Goal: Transaction & Acquisition: Book appointment/travel/reservation

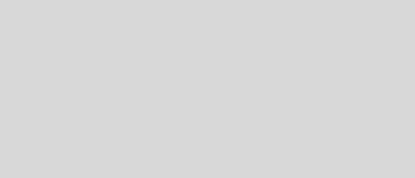
select select "pt"
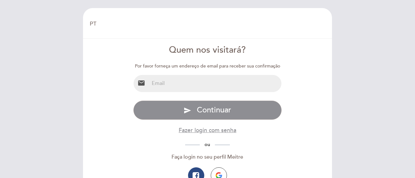
click at [189, 81] on input "email" at bounding box center [215, 83] width 132 height 17
type input "[EMAIL_ADDRESS][DOMAIN_NAME]"
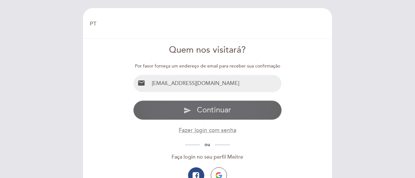
click at [219, 109] on span "Continuar" at bounding box center [214, 110] width 34 height 9
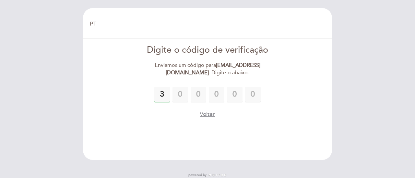
type input "3"
type input "5"
type input "0"
type input "5"
type input "4"
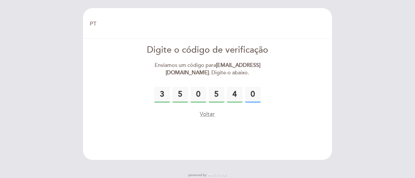
type input "0"
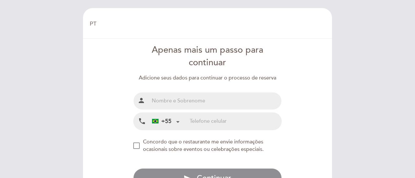
click at [203, 97] on input "text" at bounding box center [215, 101] width 132 height 17
type input "[PERSON_NAME] [PERSON_NAME]"
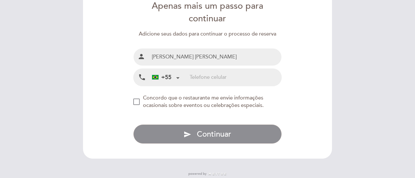
scroll to position [56, 0]
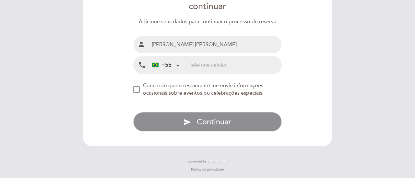
click at [203, 63] on input "tel" at bounding box center [236, 65] width 92 height 17
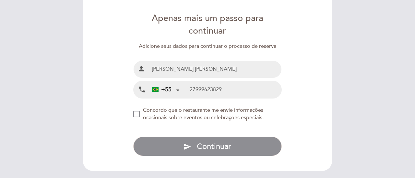
scroll to position [24, 0]
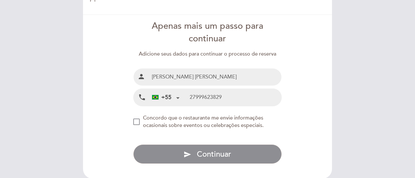
type input "27999623829"
click at [137, 123] on div "NEW_MODAL_AGREE_RESTAURANT_SEND_OCCASIONAL_INFO" at bounding box center [136, 122] width 6 height 6
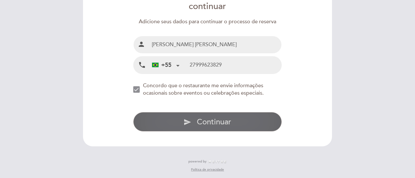
click at [209, 122] on span "Continuar" at bounding box center [214, 122] width 34 height 9
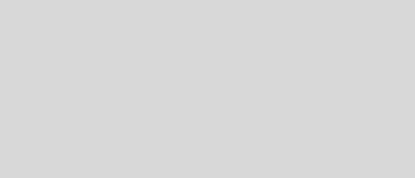
select select "pt"
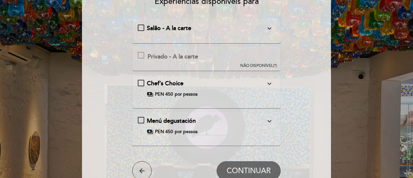
scroll to position [32, 0]
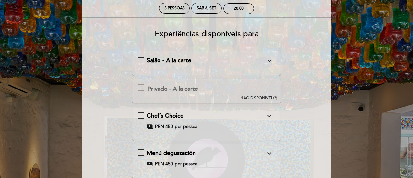
click at [269, 61] on icon "expand_more" at bounding box center [269, 61] width 8 height 8
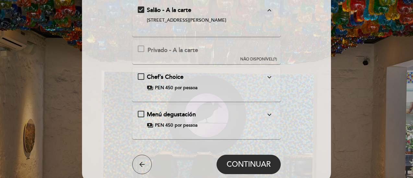
scroll to position [97, 0]
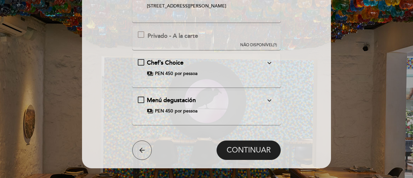
click at [254, 150] on span "CONTINUAR" at bounding box center [248, 150] width 44 height 9
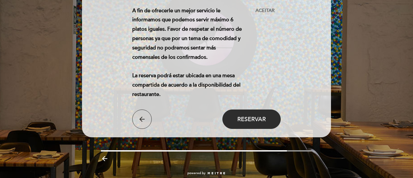
scroll to position [226, 0]
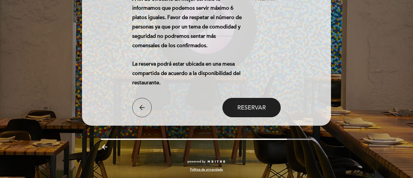
click at [254, 105] on span "Reservar" at bounding box center [251, 107] width 29 height 7
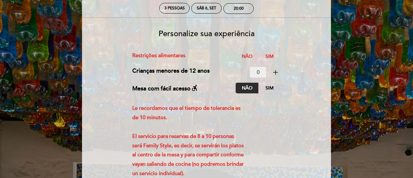
scroll to position [32, 0]
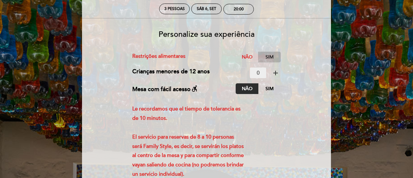
click at [270, 56] on label "Sim" at bounding box center [269, 57] width 23 height 11
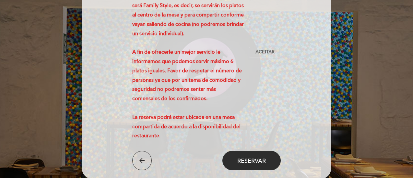
scroll to position [227, 0]
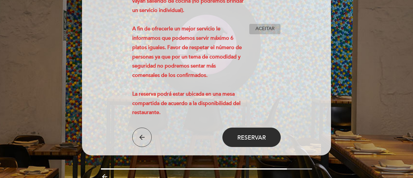
type textarea "leche (una persona)"
click at [267, 28] on span "Aceitar" at bounding box center [264, 29] width 19 height 7
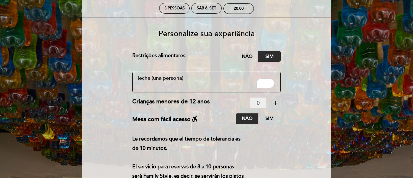
scroll to position [32, 0]
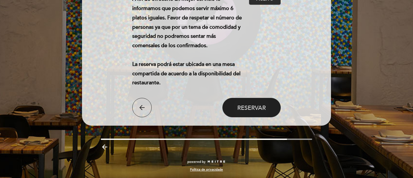
click at [257, 108] on span "Reservar" at bounding box center [251, 107] width 29 height 7
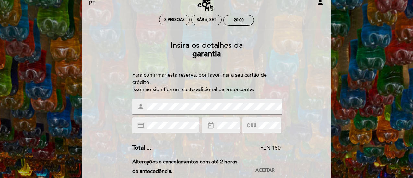
scroll to position [0, 0]
